Goal: Transaction & Acquisition: Book appointment/travel/reservation

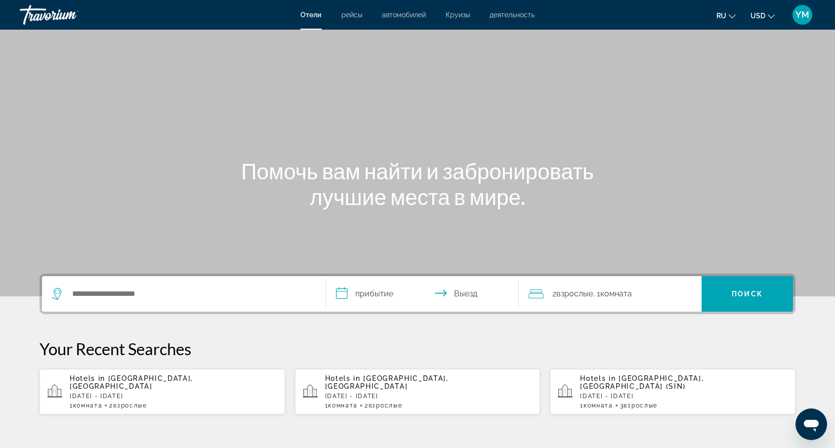
click at [70, 287] on div "Search widget" at bounding box center [181, 294] width 259 height 15
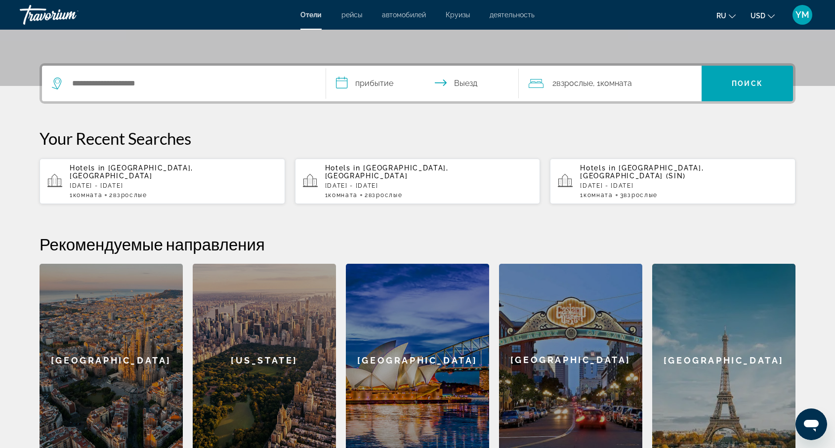
scroll to position [242, 0]
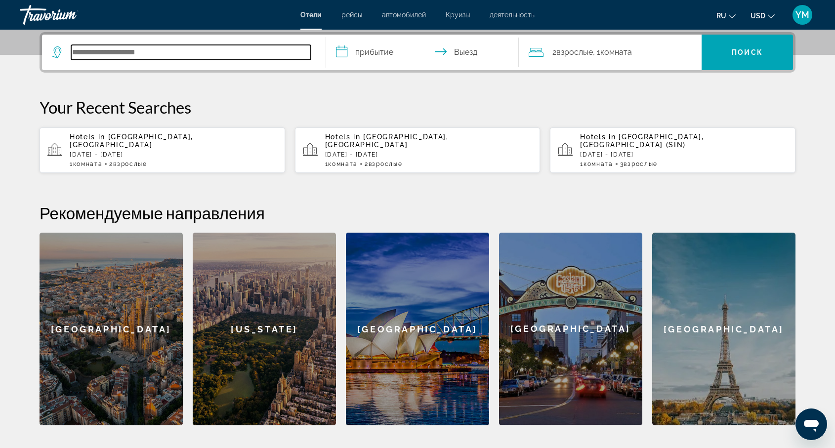
click at [85, 52] on input "Search hotel destination" at bounding box center [191, 52] width 240 height 15
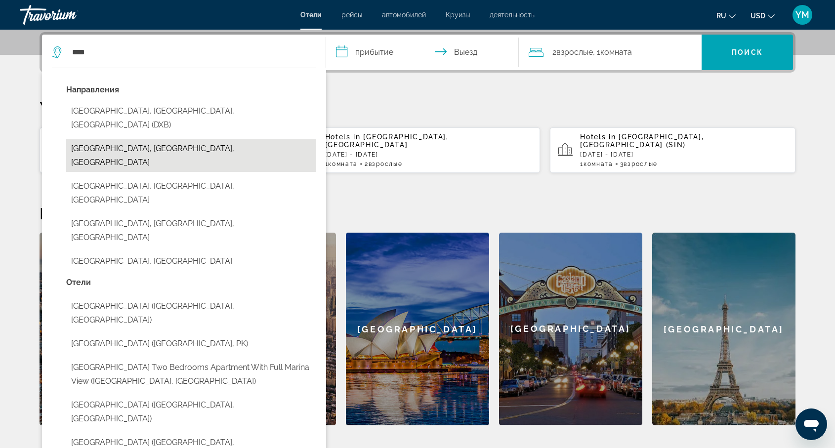
click at [145, 139] on button "[GEOGRAPHIC_DATA], [GEOGRAPHIC_DATA], [GEOGRAPHIC_DATA]" at bounding box center [191, 155] width 250 height 33
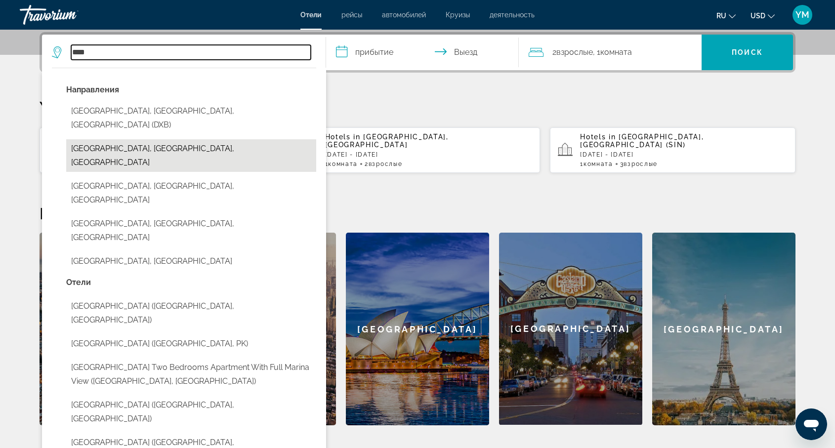
type input "**********"
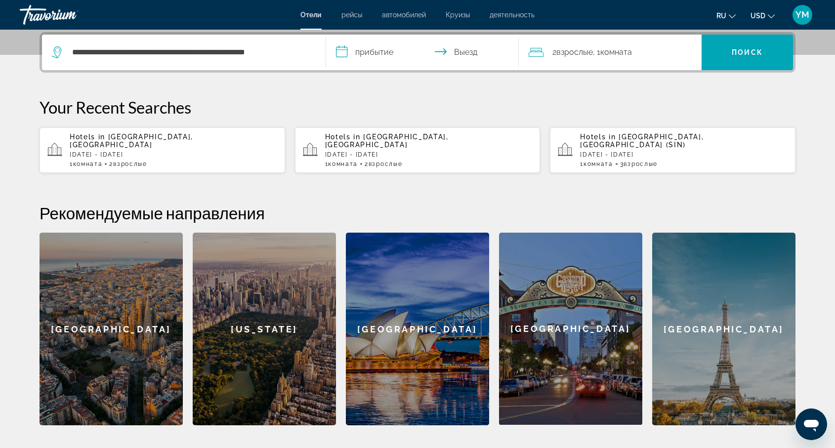
click at [367, 53] on input "**********" at bounding box center [424, 54] width 197 height 39
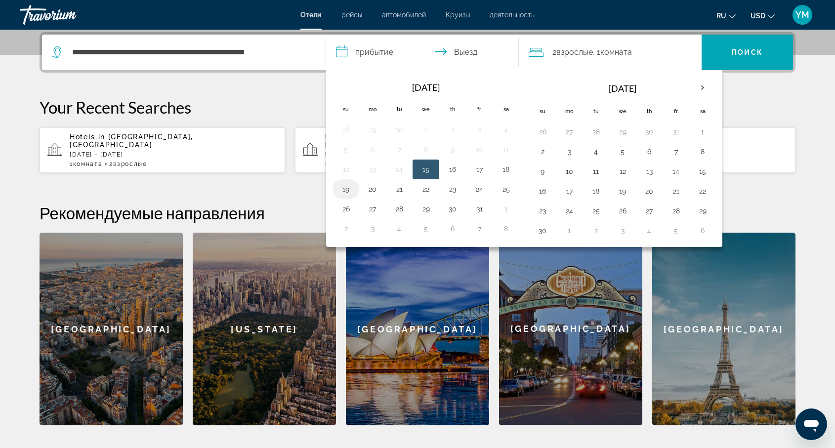
click at [348, 189] on button "19" at bounding box center [346, 189] width 16 height 14
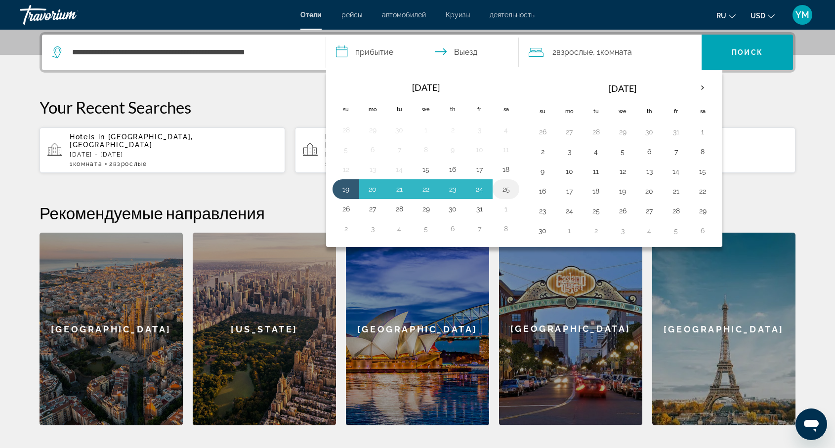
click at [507, 189] on button "25" at bounding box center [506, 189] width 16 height 14
type input "**********"
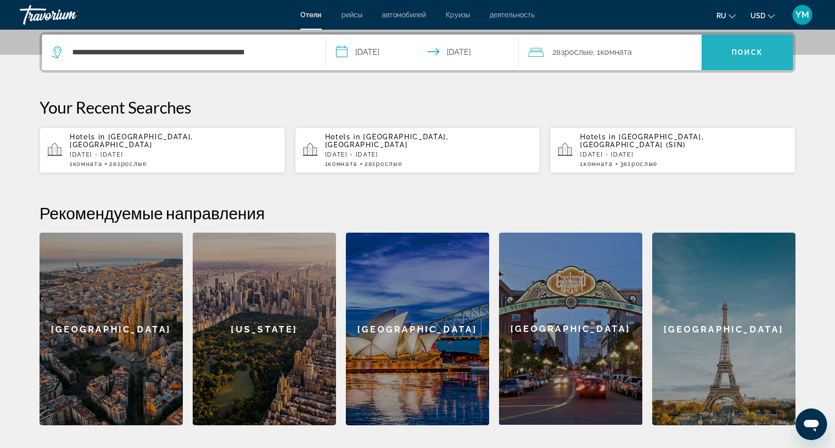
click at [744, 43] on span "Search" at bounding box center [747, 53] width 91 height 24
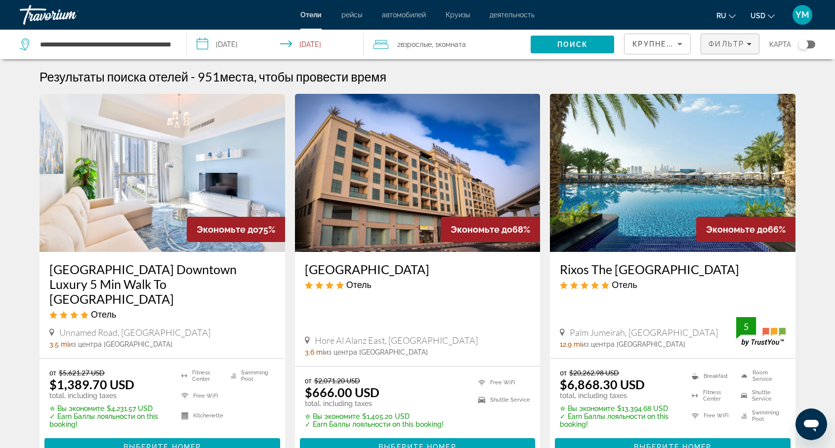
click at [748, 42] on icon "Filters" at bounding box center [749, 44] width 5 height 5
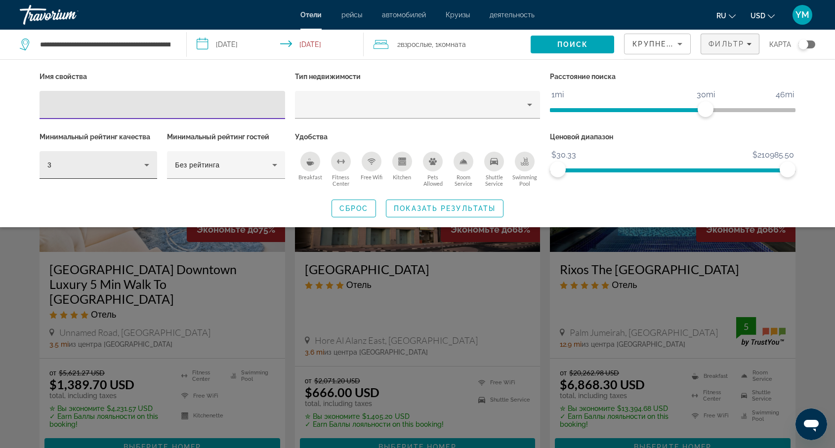
click at [146, 164] on icon "Hotel Filters" at bounding box center [147, 165] width 12 height 12
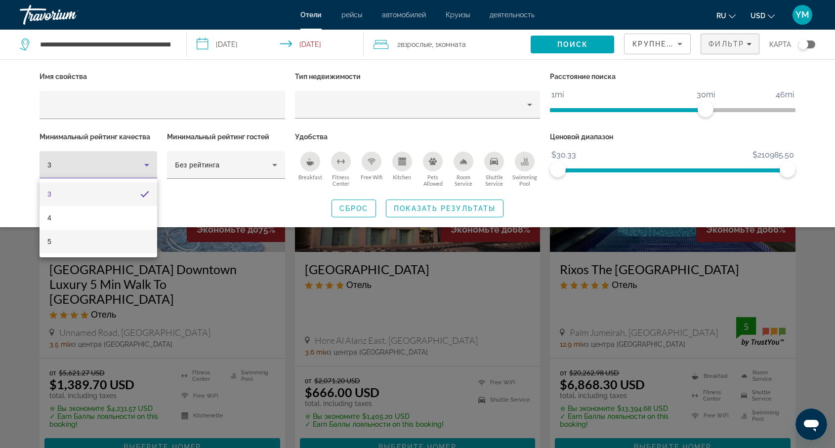
click at [101, 240] on mat-option "5" at bounding box center [99, 242] width 118 height 24
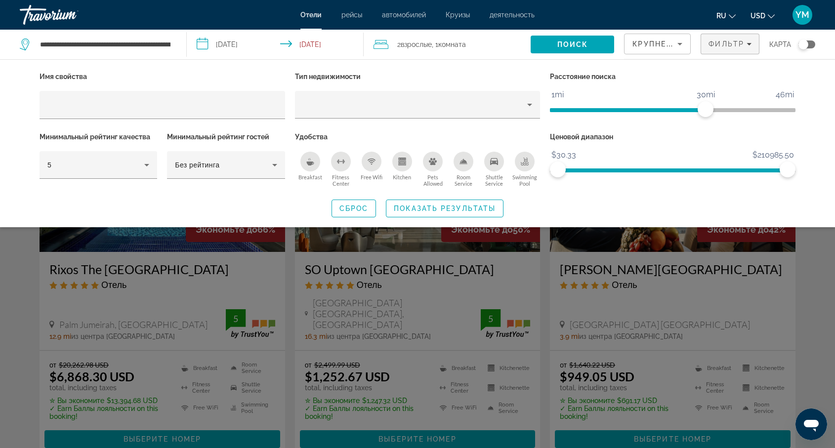
click at [289, 271] on div "Search widget" at bounding box center [417, 298] width 835 height 300
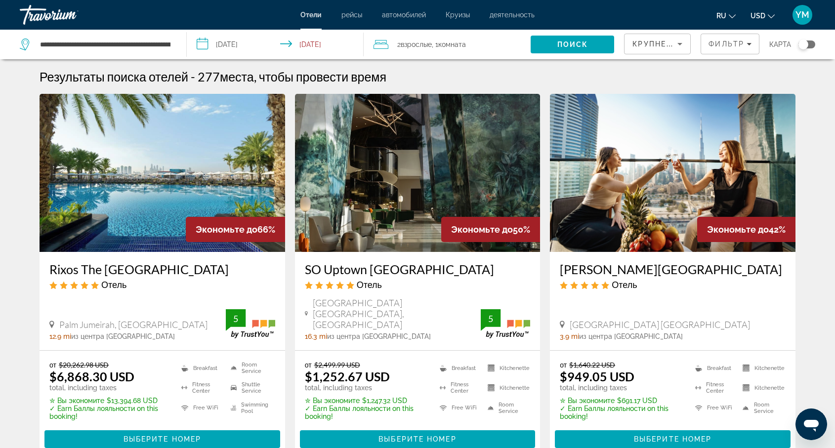
click at [685, 266] on h3 "[PERSON_NAME][GEOGRAPHIC_DATA]" at bounding box center [673, 269] width 226 height 15
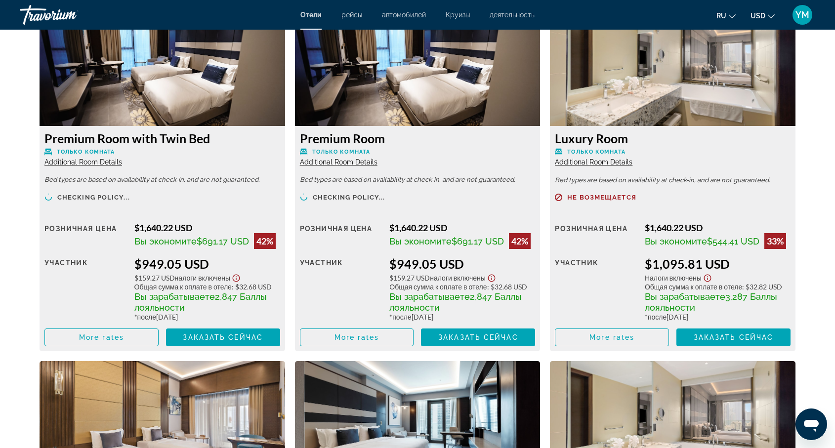
scroll to position [1405, 0]
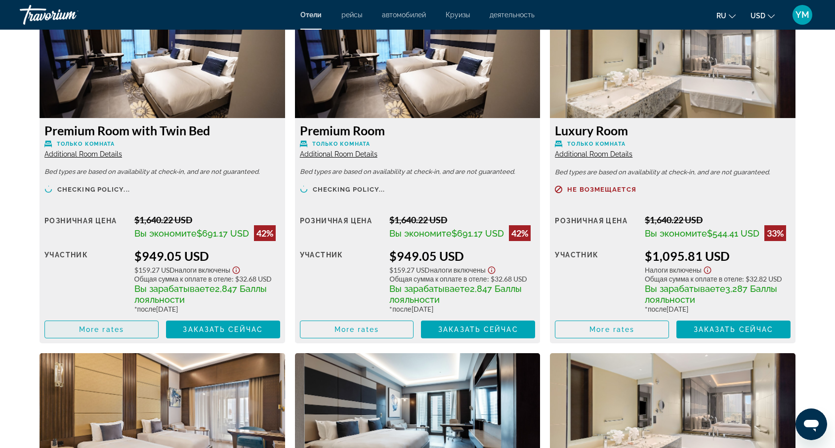
click at [110, 330] on span "More rates" at bounding box center [101, 330] width 45 height 8
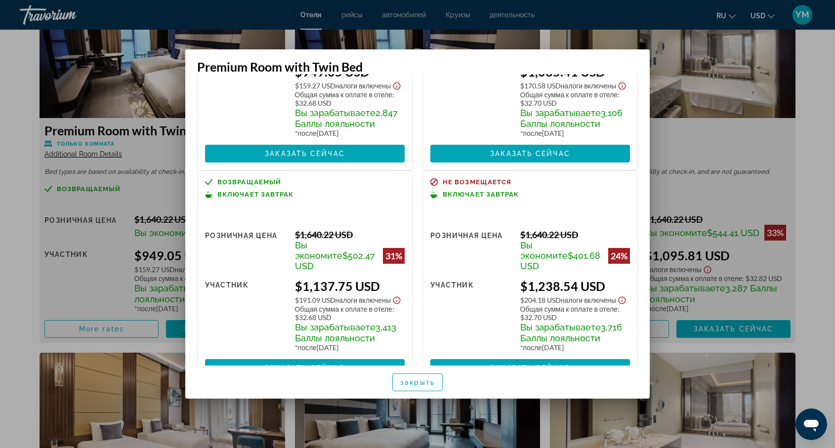
scroll to position [135, 0]
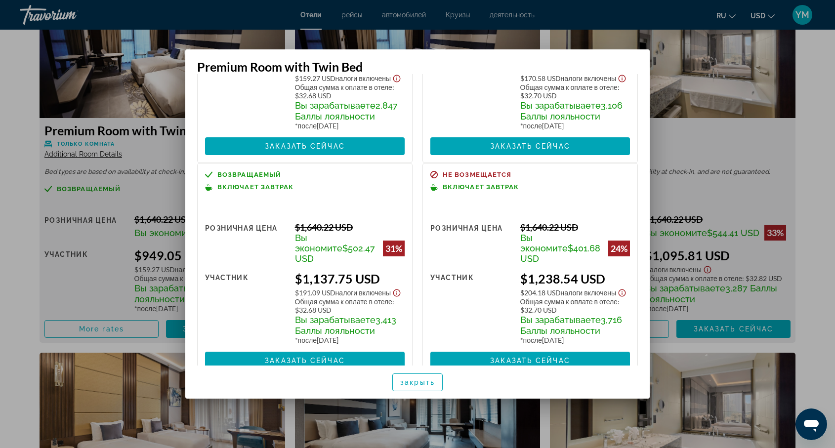
click at [133, 192] on div at bounding box center [417, 224] width 835 height 448
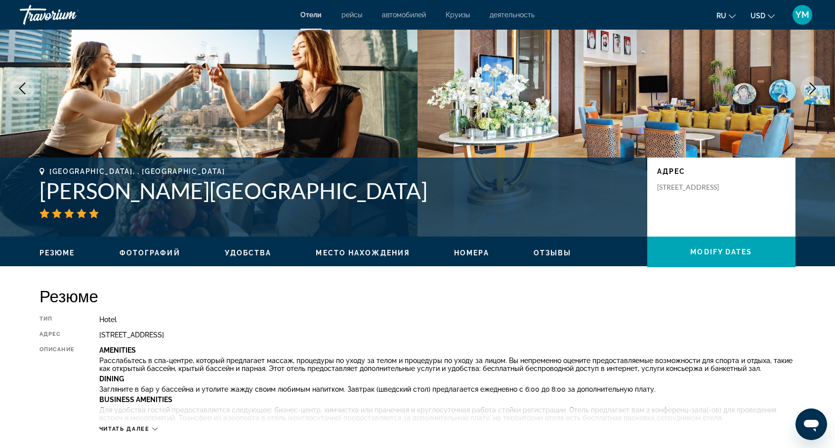
scroll to position [87, 0]
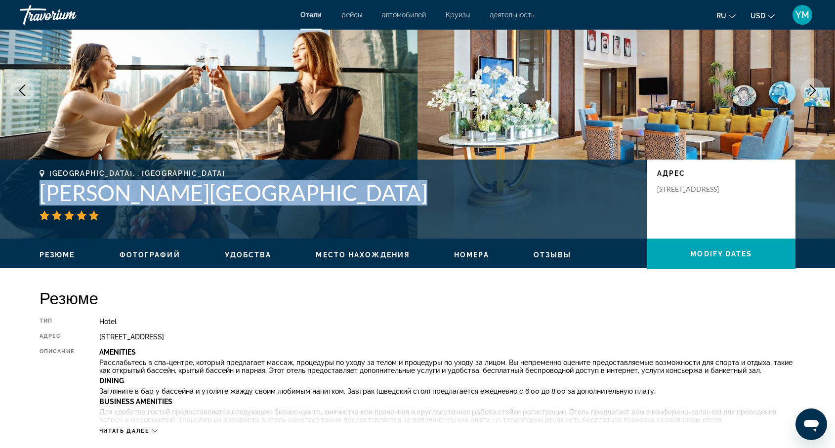
drag, startPoint x: 34, startPoint y: 196, endPoint x: 311, endPoint y: 215, distance: 277.5
click at [311, 215] on div "[GEOGRAPHIC_DATA], , [GEOGRAPHIC_DATA] [PERSON_NAME][GEOGRAPHIC_DATA] адрес [ST…" at bounding box center [418, 199] width 796 height 59
copy div "[PERSON_NAME][GEOGRAPHIC_DATA]"
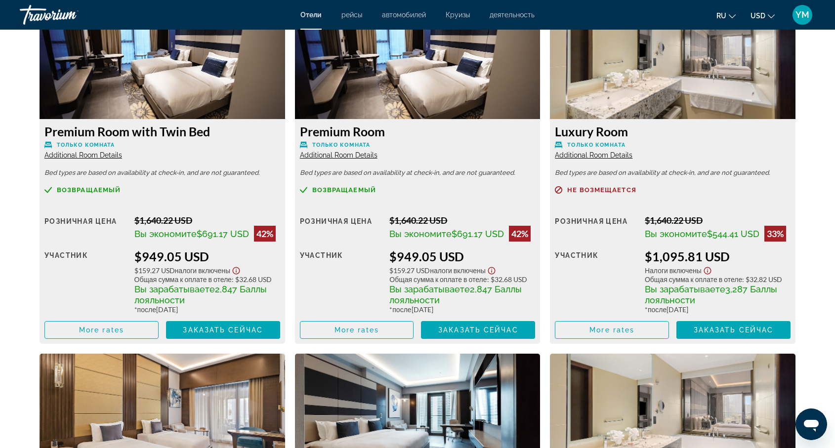
scroll to position [1408, 0]
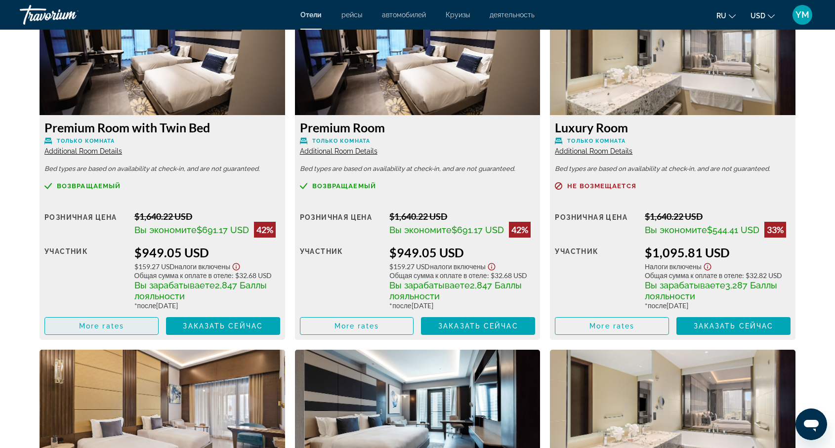
click at [107, 326] on span "More rates" at bounding box center [101, 326] width 45 height 8
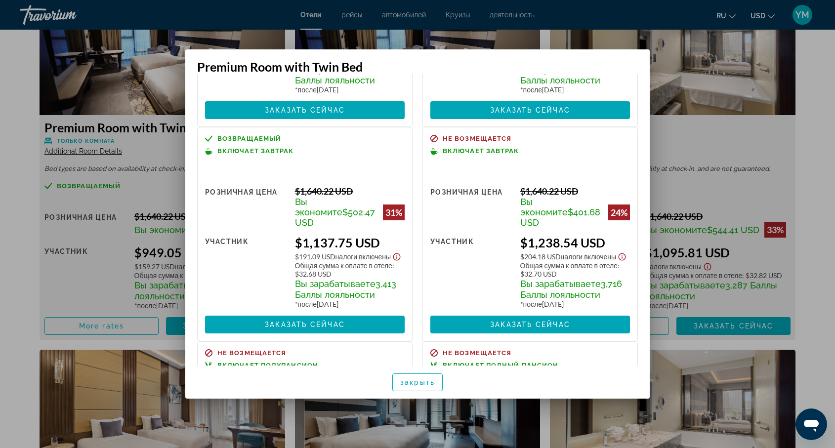
scroll to position [171, 0]
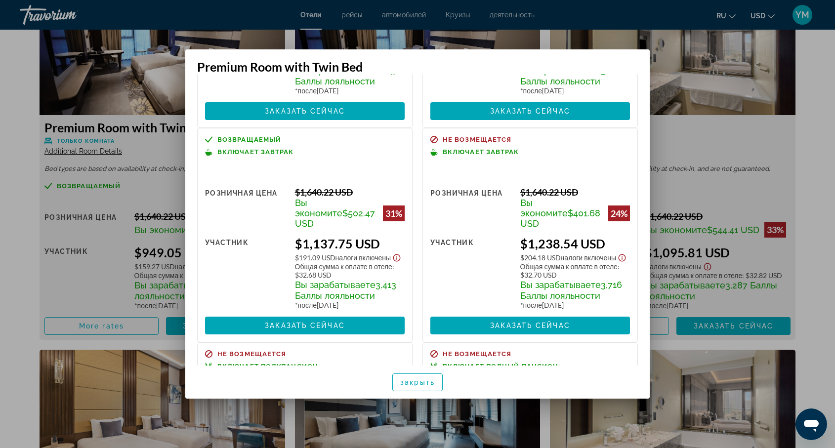
click at [681, 152] on div at bounding box center [417, 224] width 835 height 448
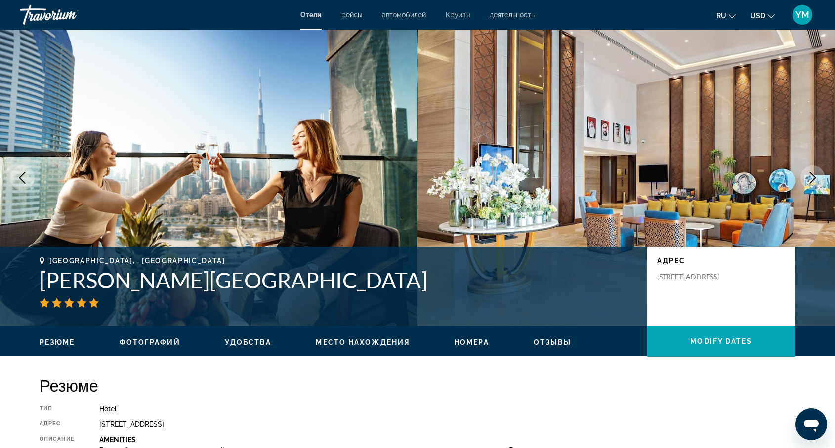
scroll to position [0, 0]
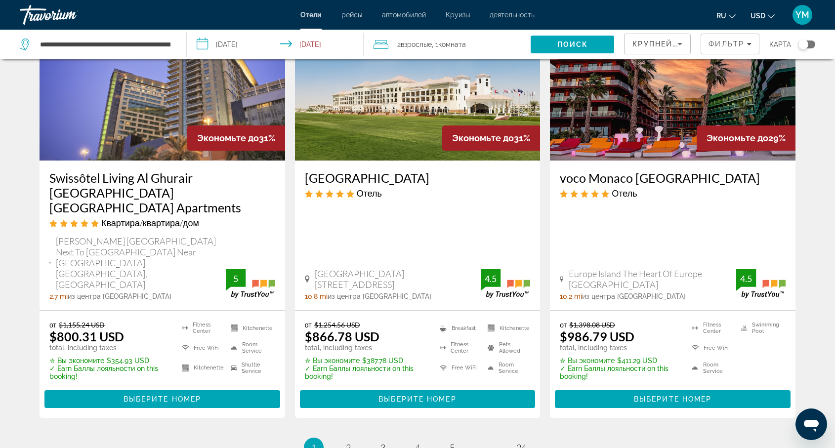
scroll to position [1264, 0]
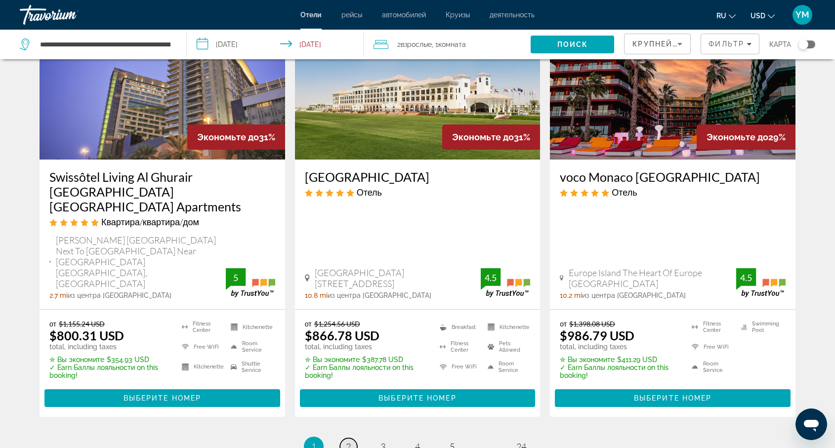
click at [346, 441] on span "2" at bounding box center [348, 446] width 5 height 11
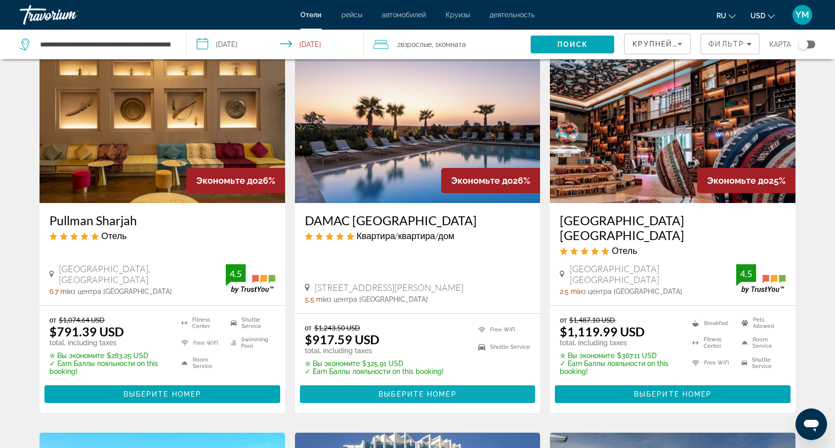
scroll to position [405, 0]
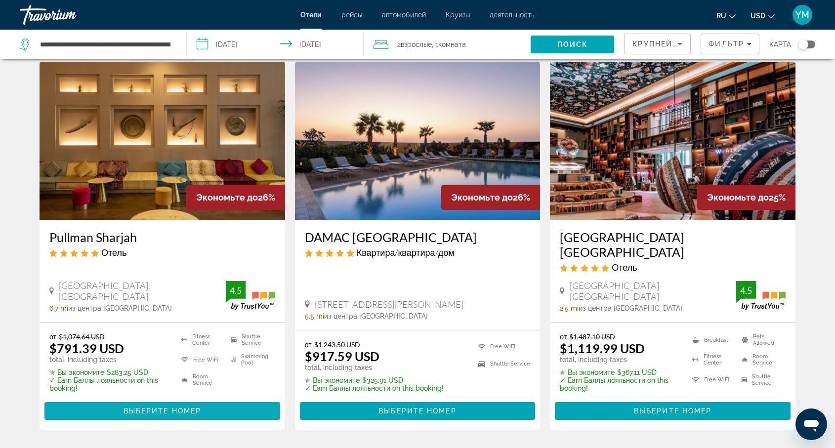
click at [161, 399] on span "Main content" at bounding box center [162, 411] width 236 height 24
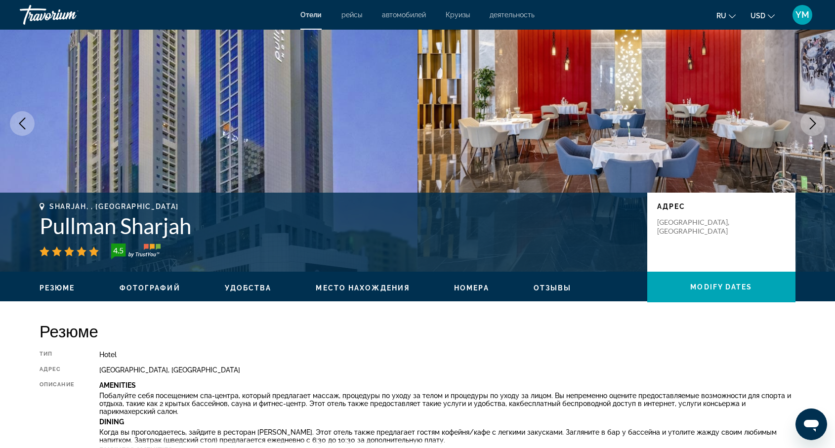
scroll to position [53, 0]
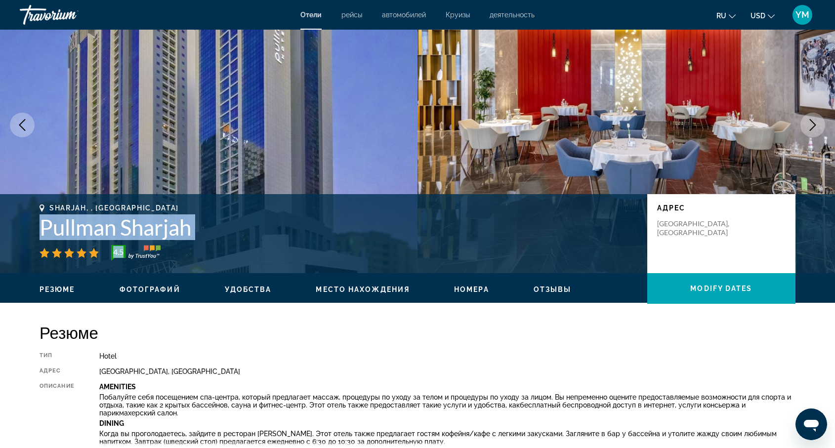
drag, startPoint x: 34, startPoint y: 226, endPoint x: 217, endPoint y: 254, distance: 184.9
click at [217, 254] on div "Sharjah, , [GEOGRAPHIC_DATA] Pullman Sharjah 4.5 адрес [STREET_ADDRESS]" at bounding box center [418, 233] width 796 height 59
copy div "Pullman Sharjah 4.5"
